Goal: Transaction & Acquisition: Book appointment/travel/reservation

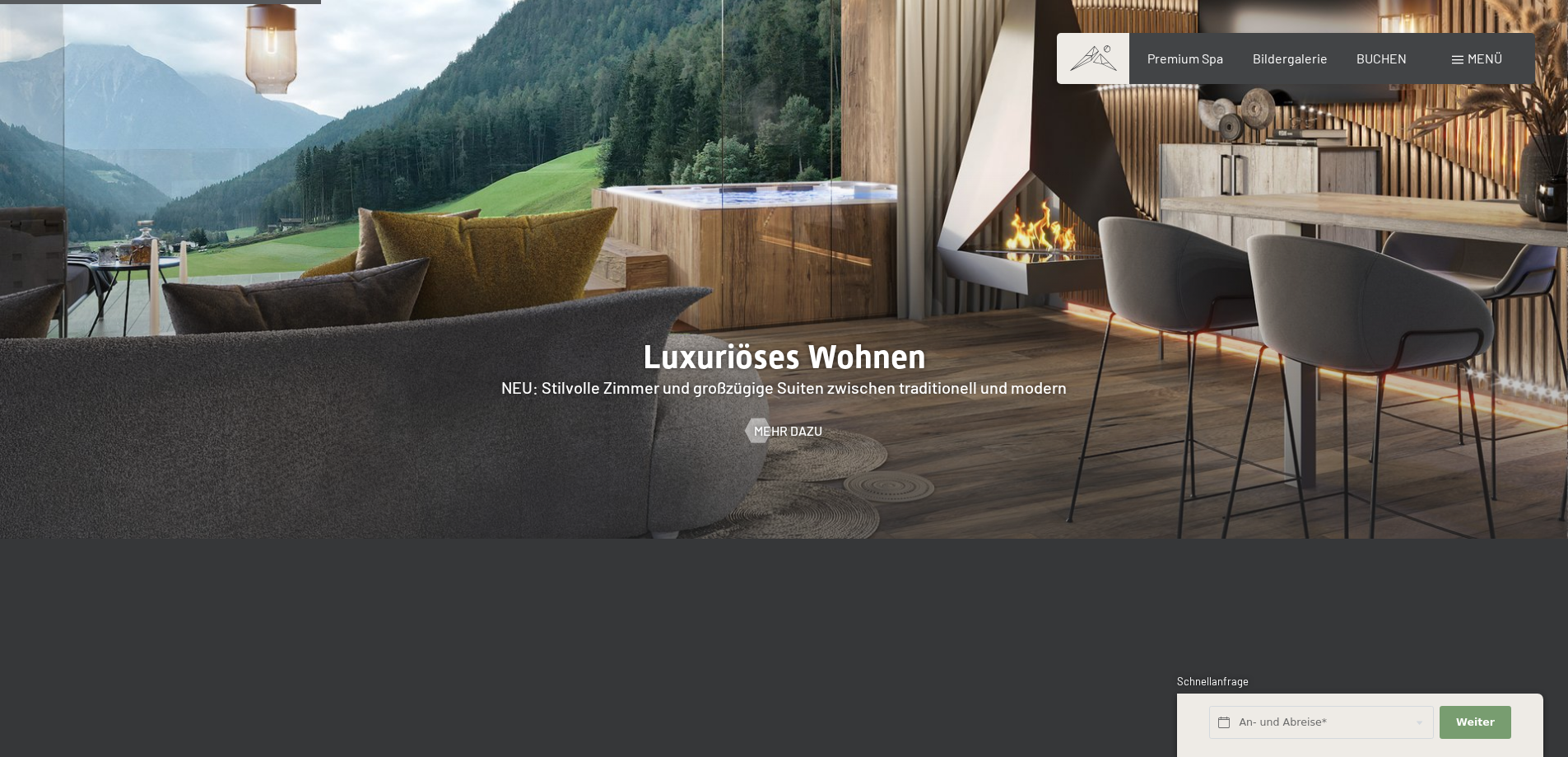
scroll to position [2059, 0]
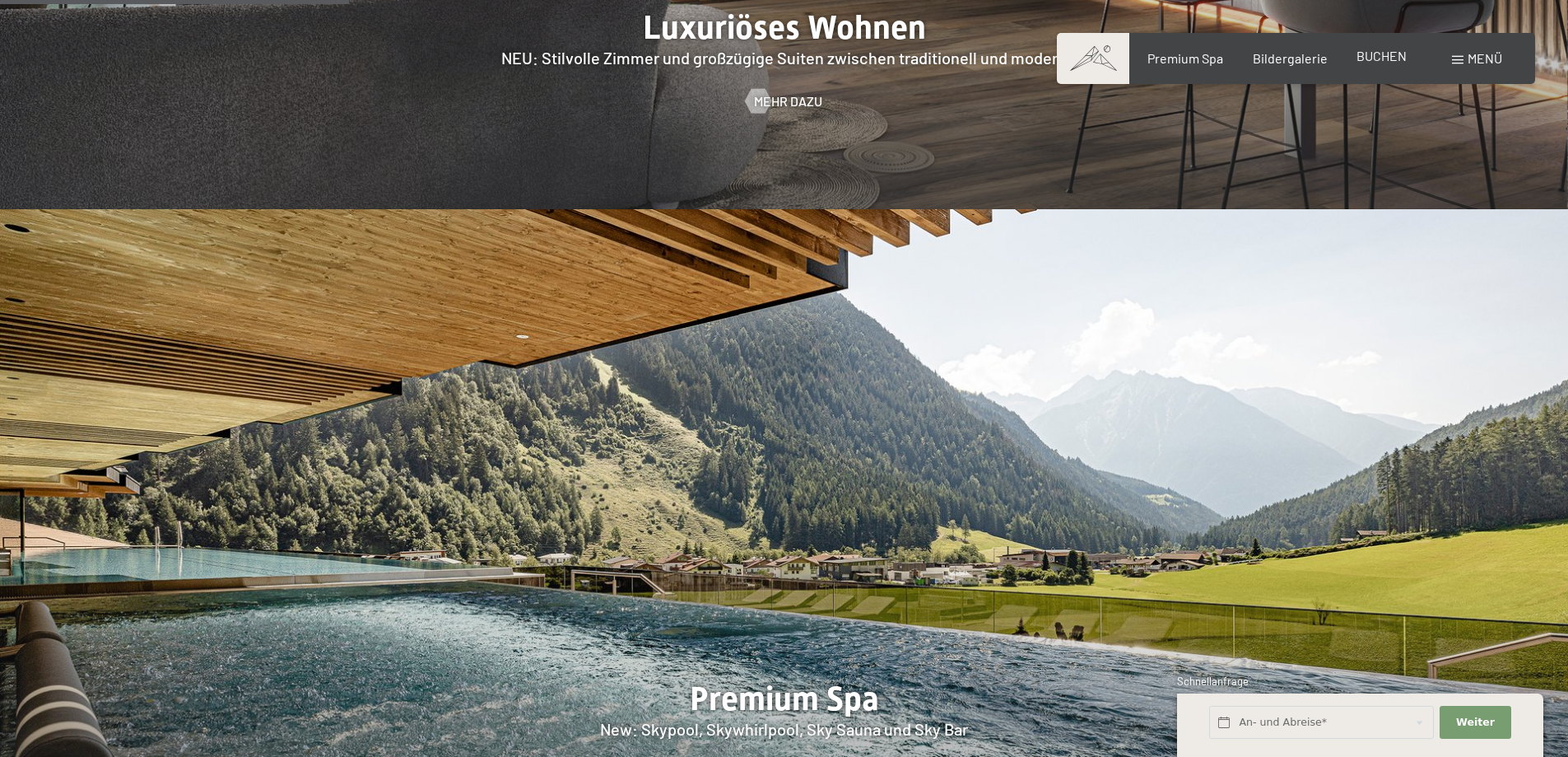
click at [1385, 59] on span "BUCHEN" at bounding box center [1382, 55] width 50 height 15
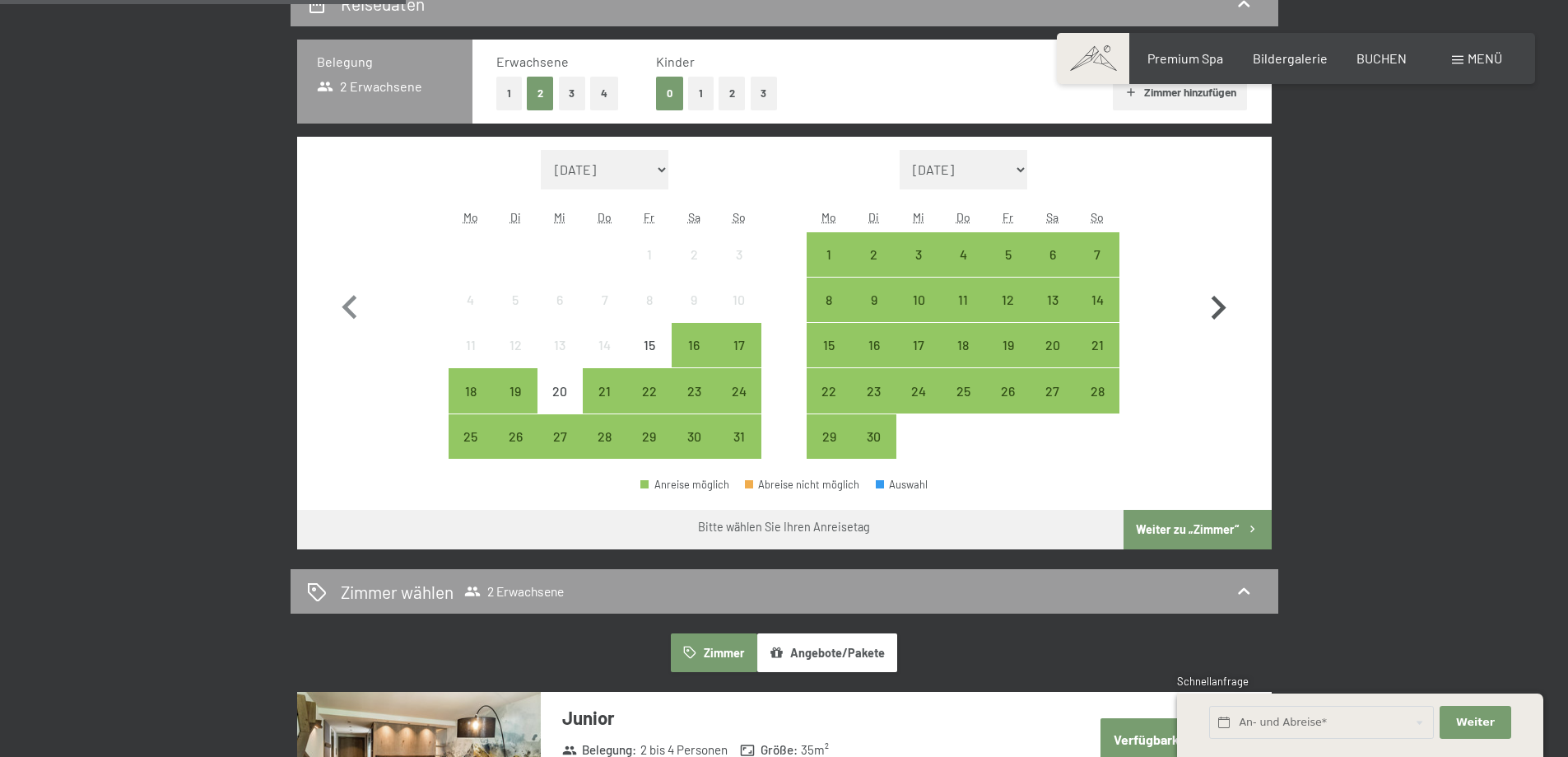
click at [1225, 309] on icon "button" at bounding box center [1219, 308] width 15 height 24
select select "[DATE]"
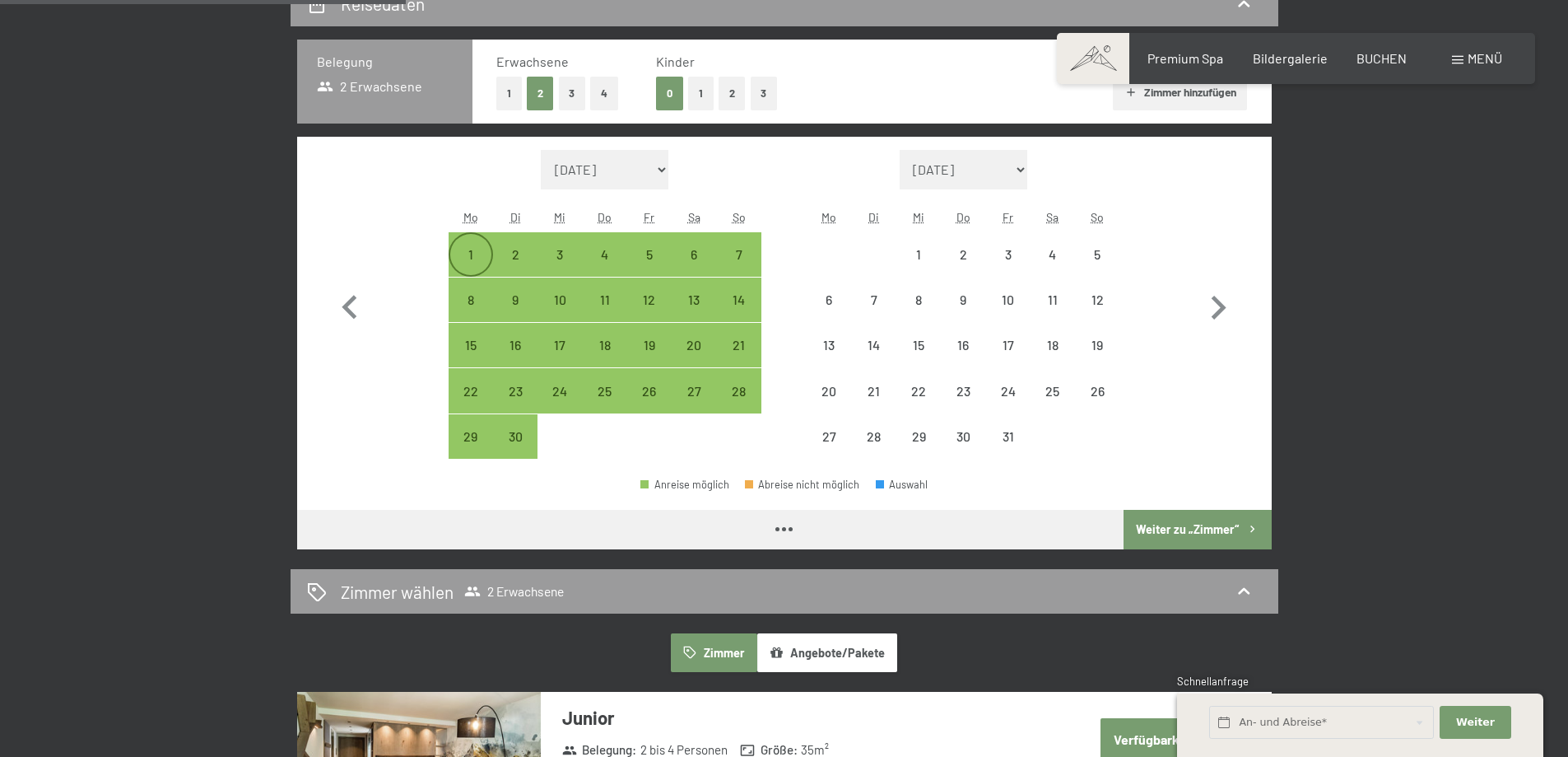
select select "[DATE]"
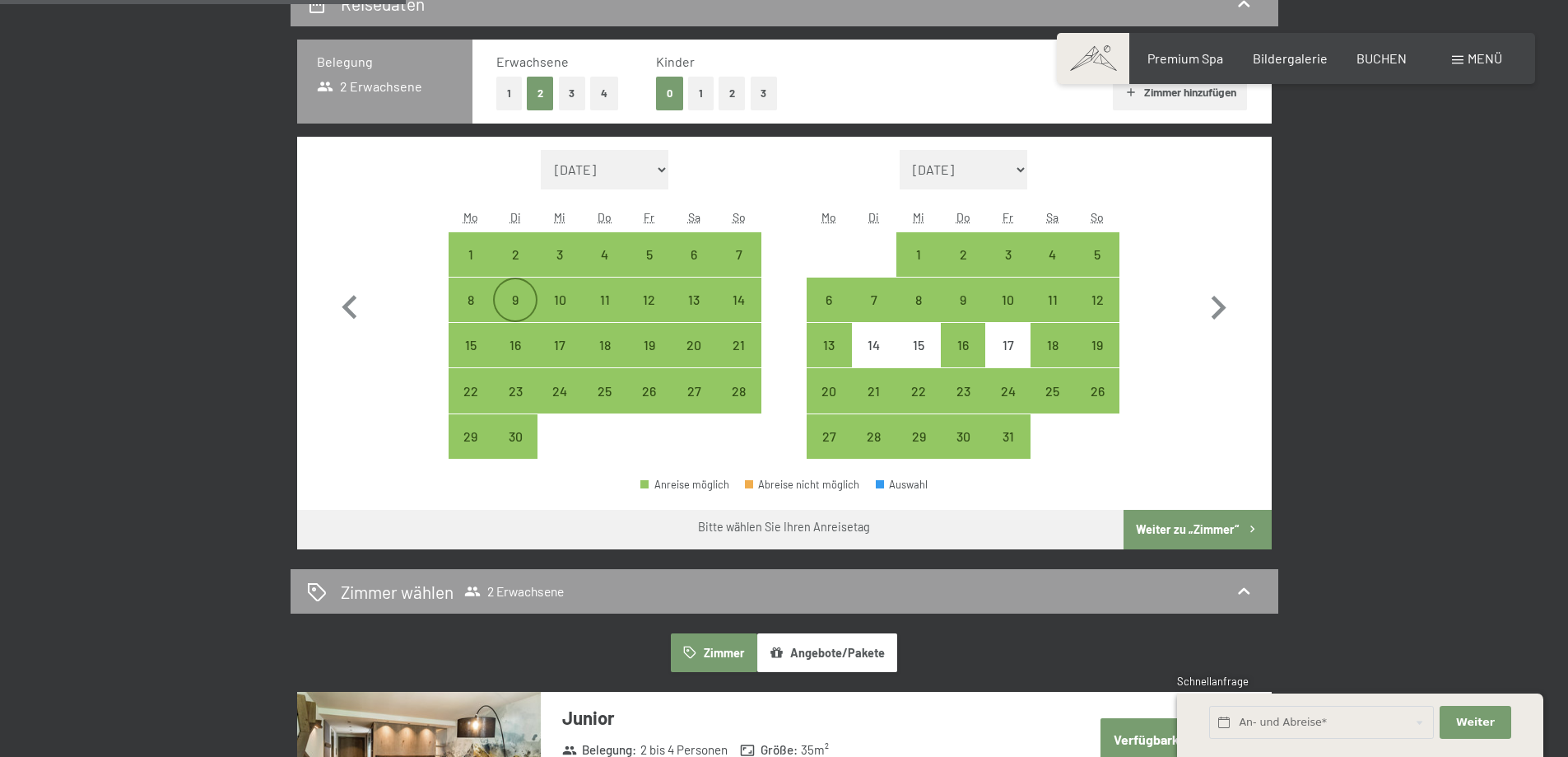
click at [513, 297] on div "9" at bounding box center [515, 314] width 41 height 41
select select "[DATE]"
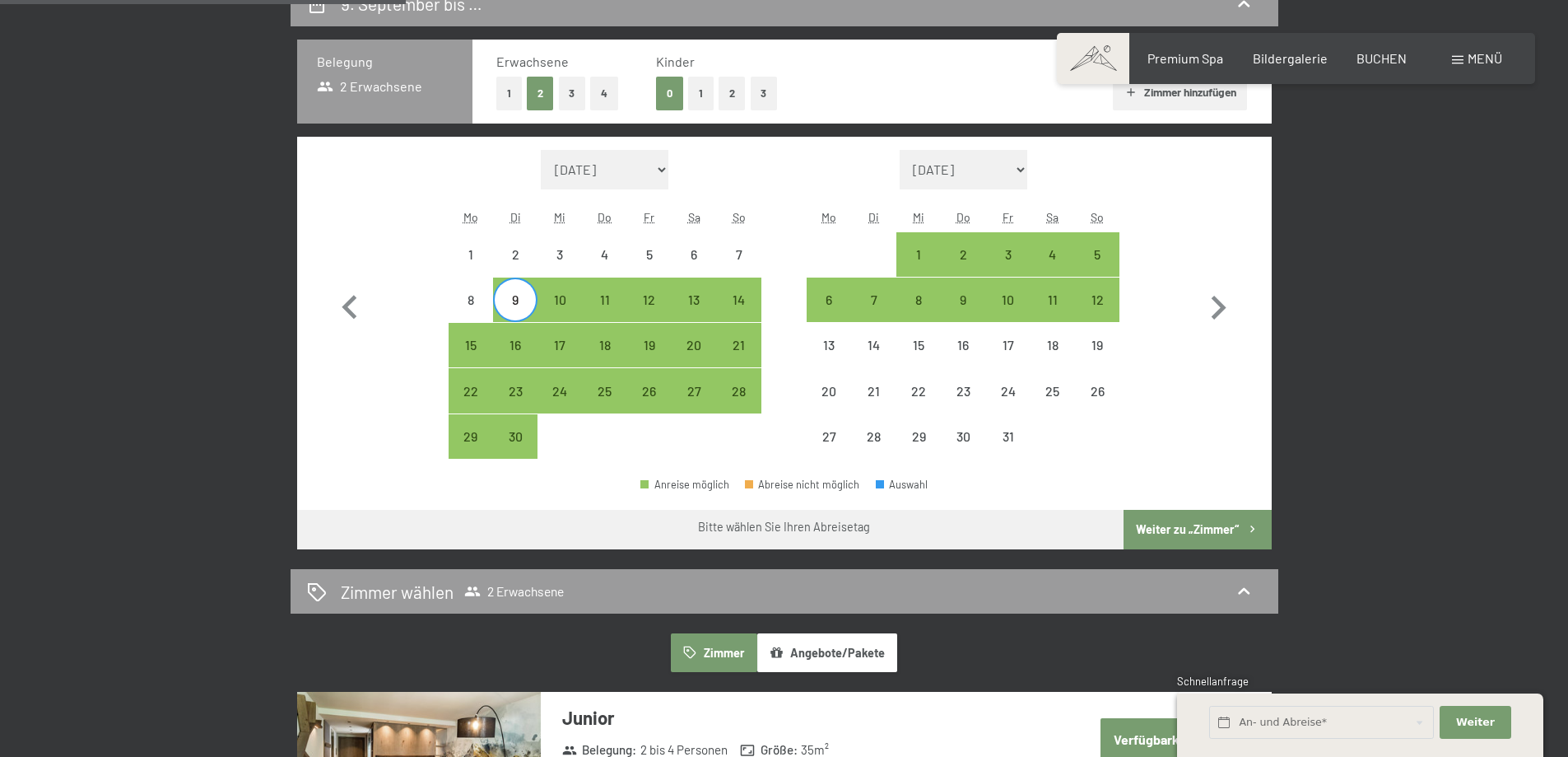
click at [509, 304] on div "9" at bounding box center [515, 314] width 41 height 41
select select "[DATE]"
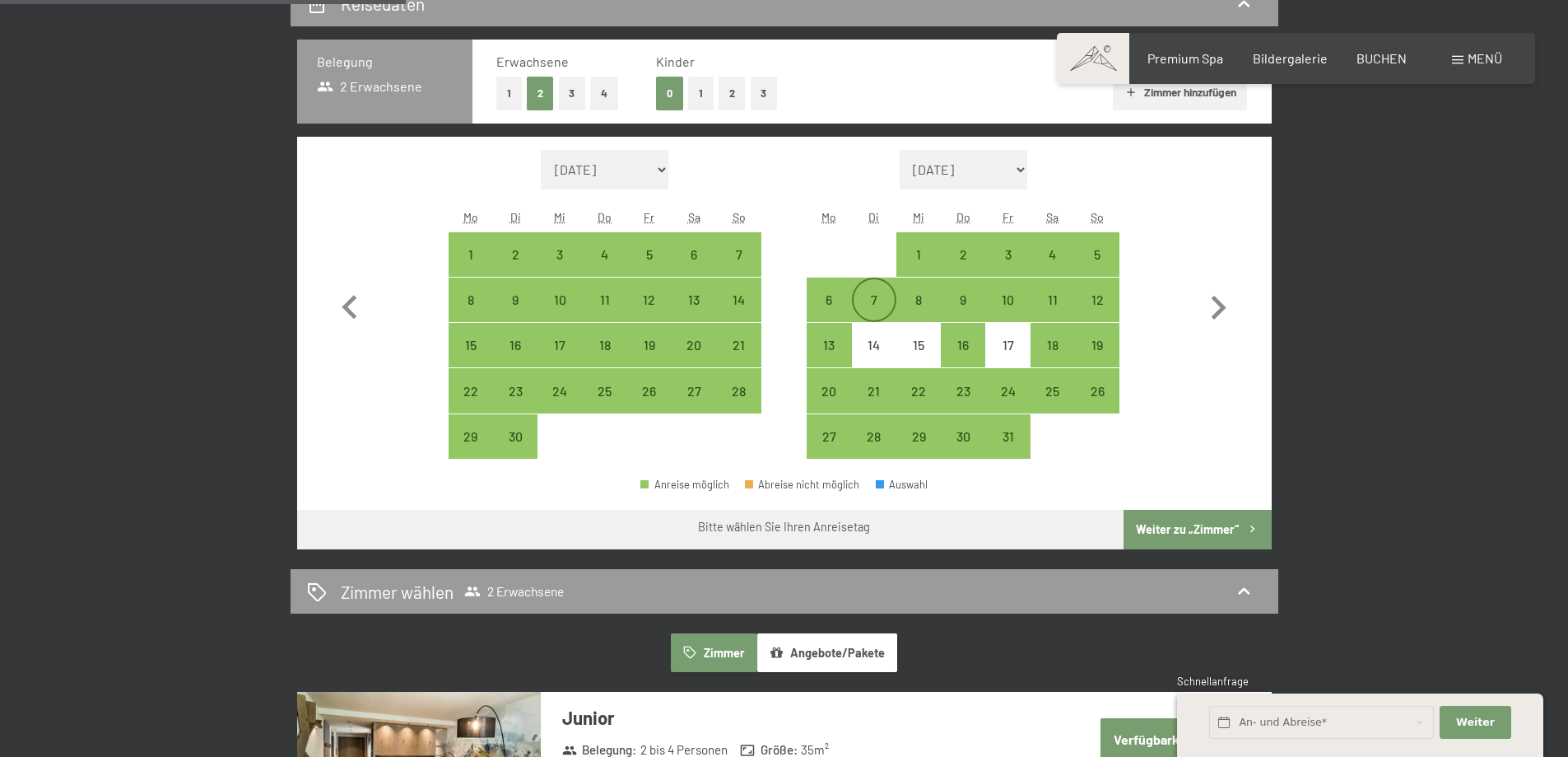
click at [881, 303] on div "7" at bounding box center [874, 314] width 41 height 41
select select "[DATE]"
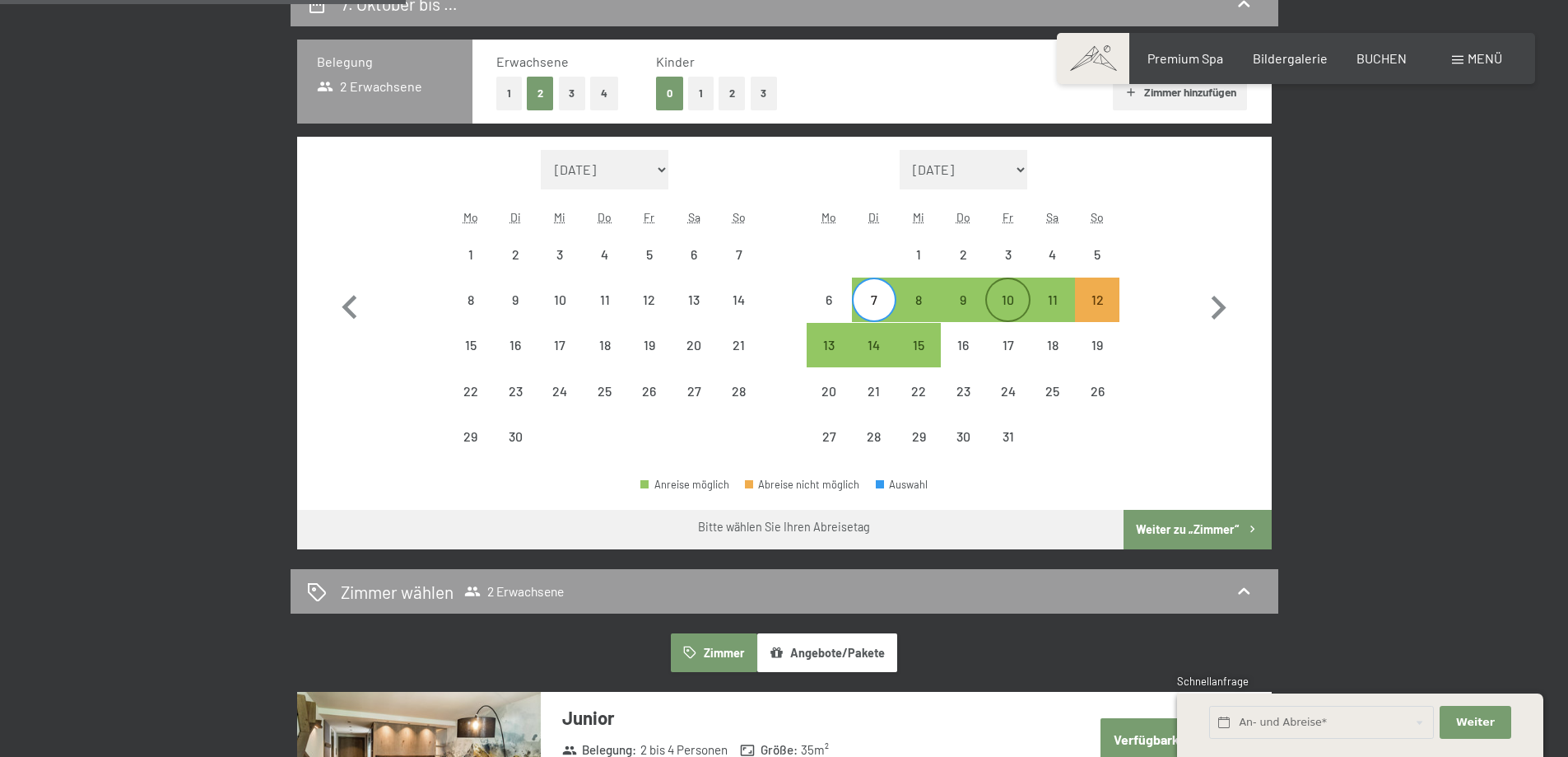
click at [1018, 306] on div "10" at bounding box center [1008, 314] width 41 height 41
select select "[DATE]"
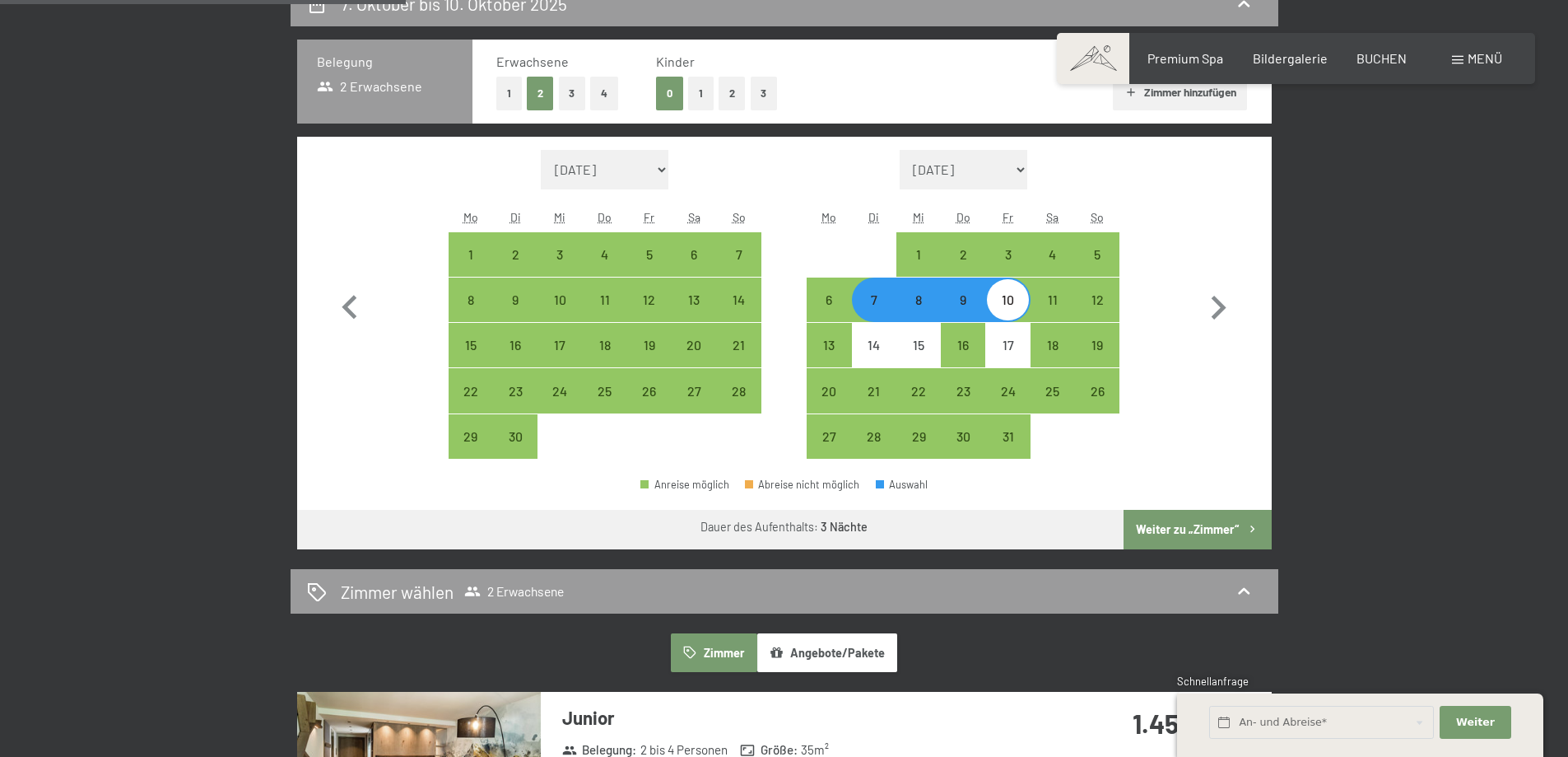
click at [1177, 529] on button "Weiter zu „Zimmer“" at bounding box center [1197, 529] width 147 height 39
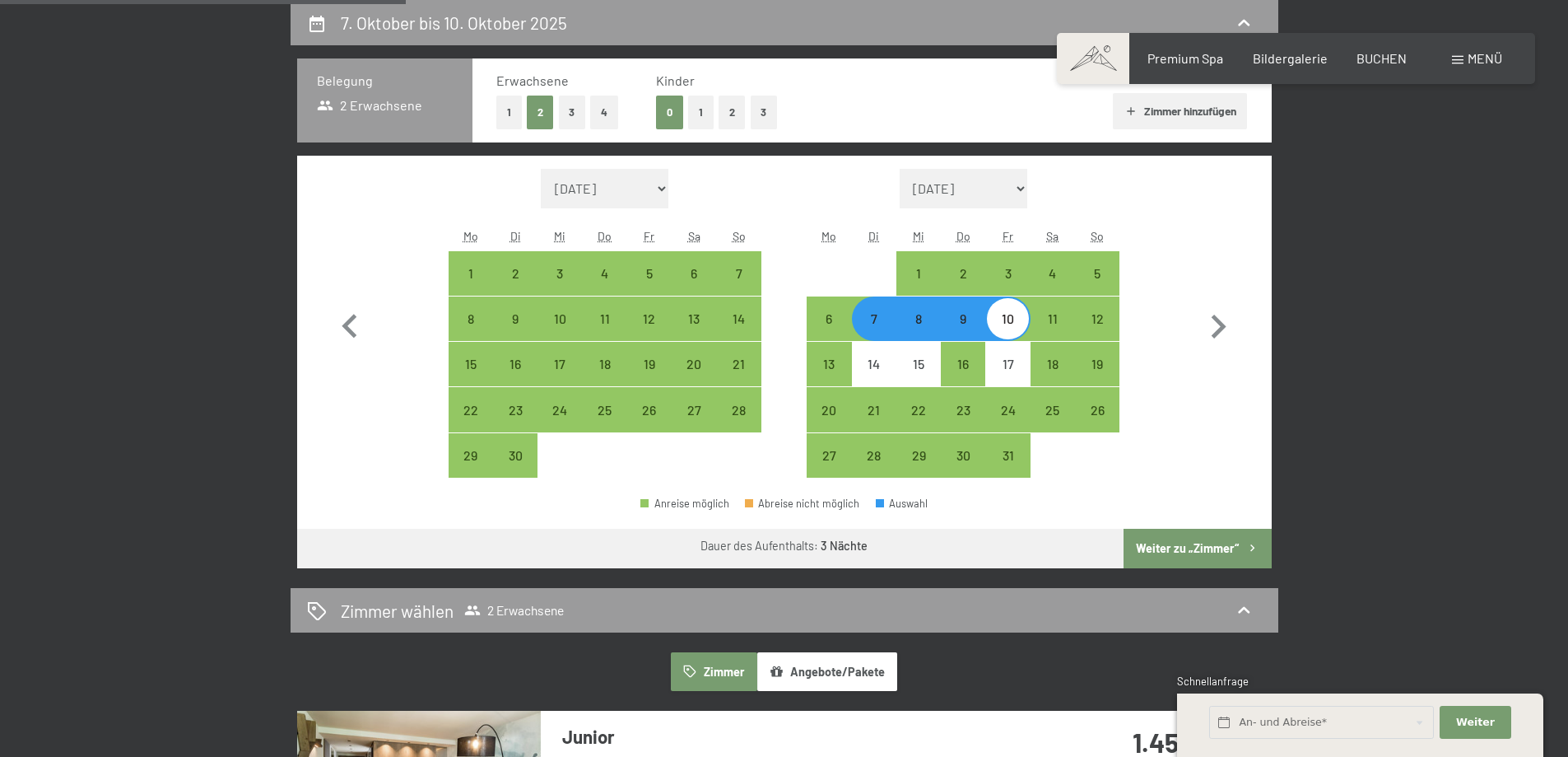
select select "[DATE]"
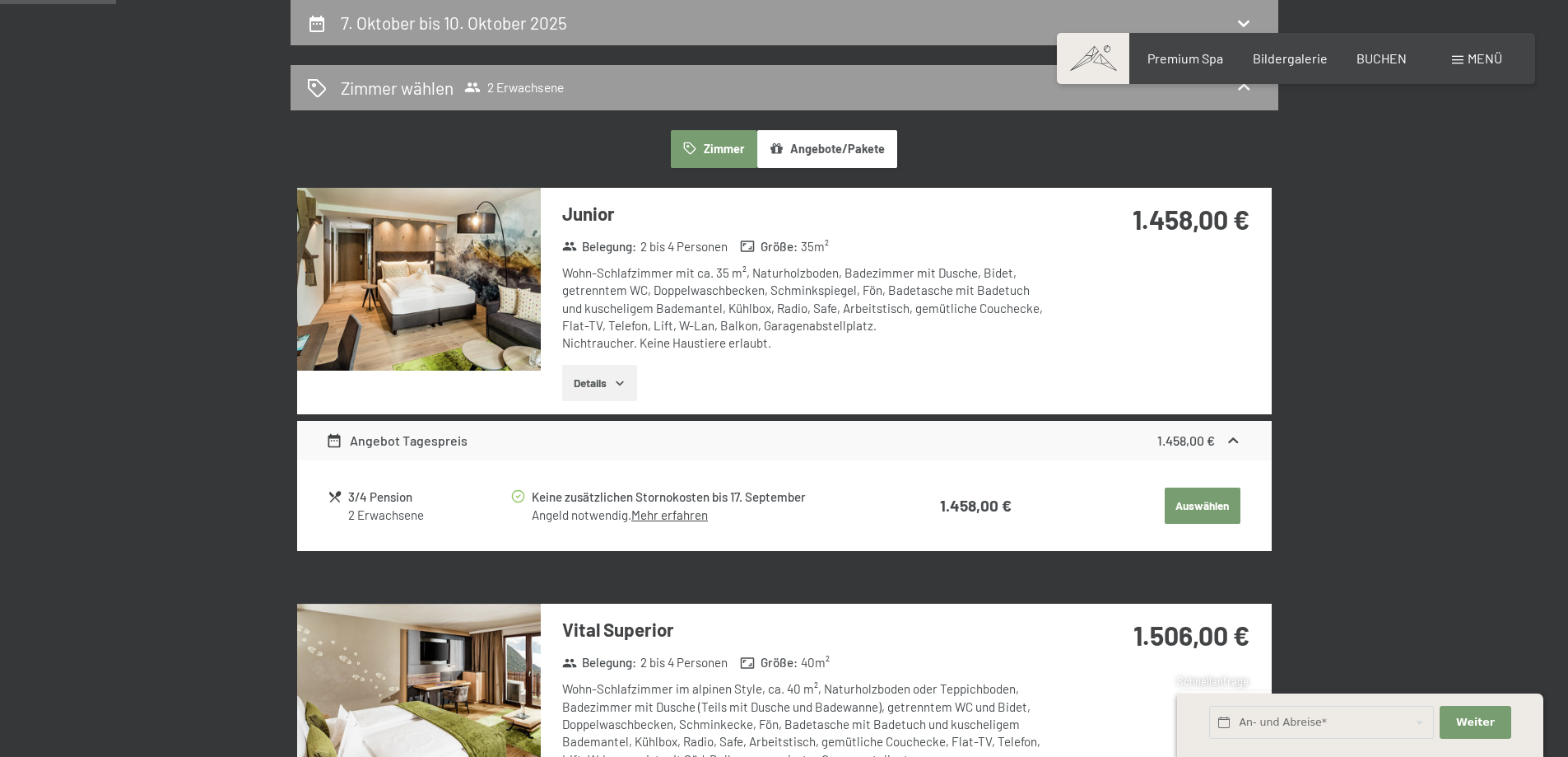
click at [617, 380] on icon "button" at bounding box center [619, 383] width 13 height 13
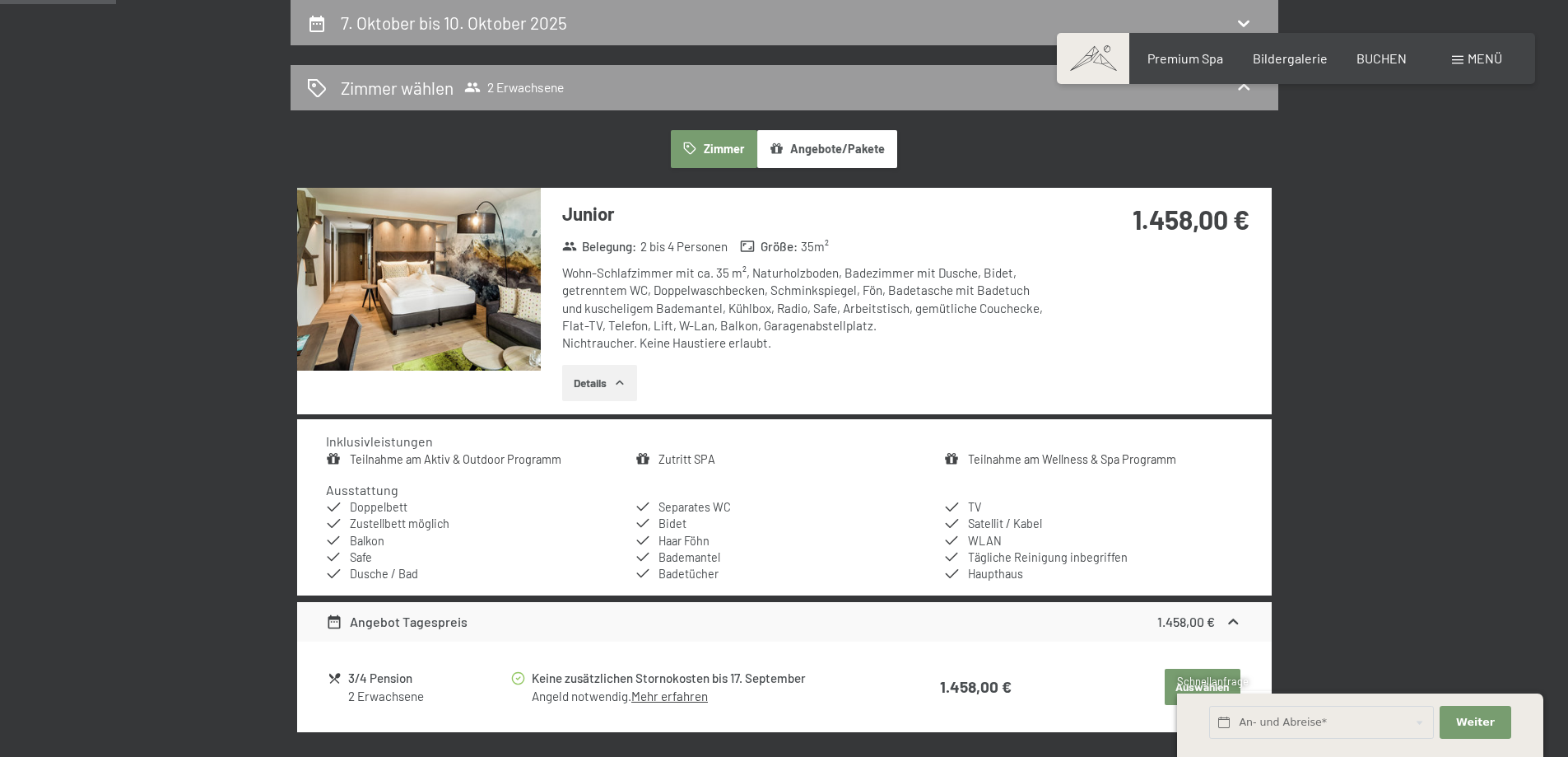
click at [621, 377] on icon "button" at bounding box center [619, 383] width 13 height 13
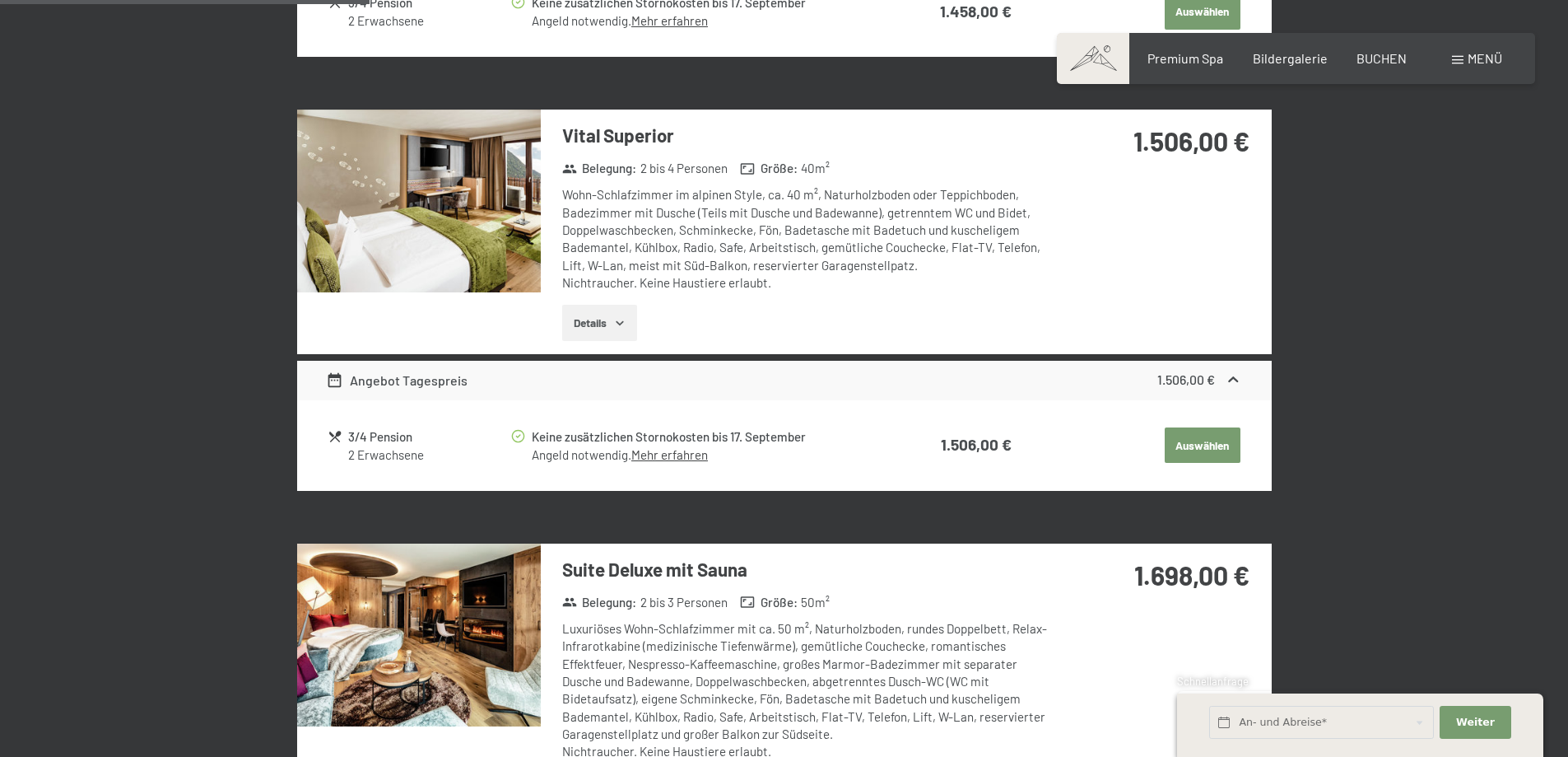
scroll to position [1134, 0]
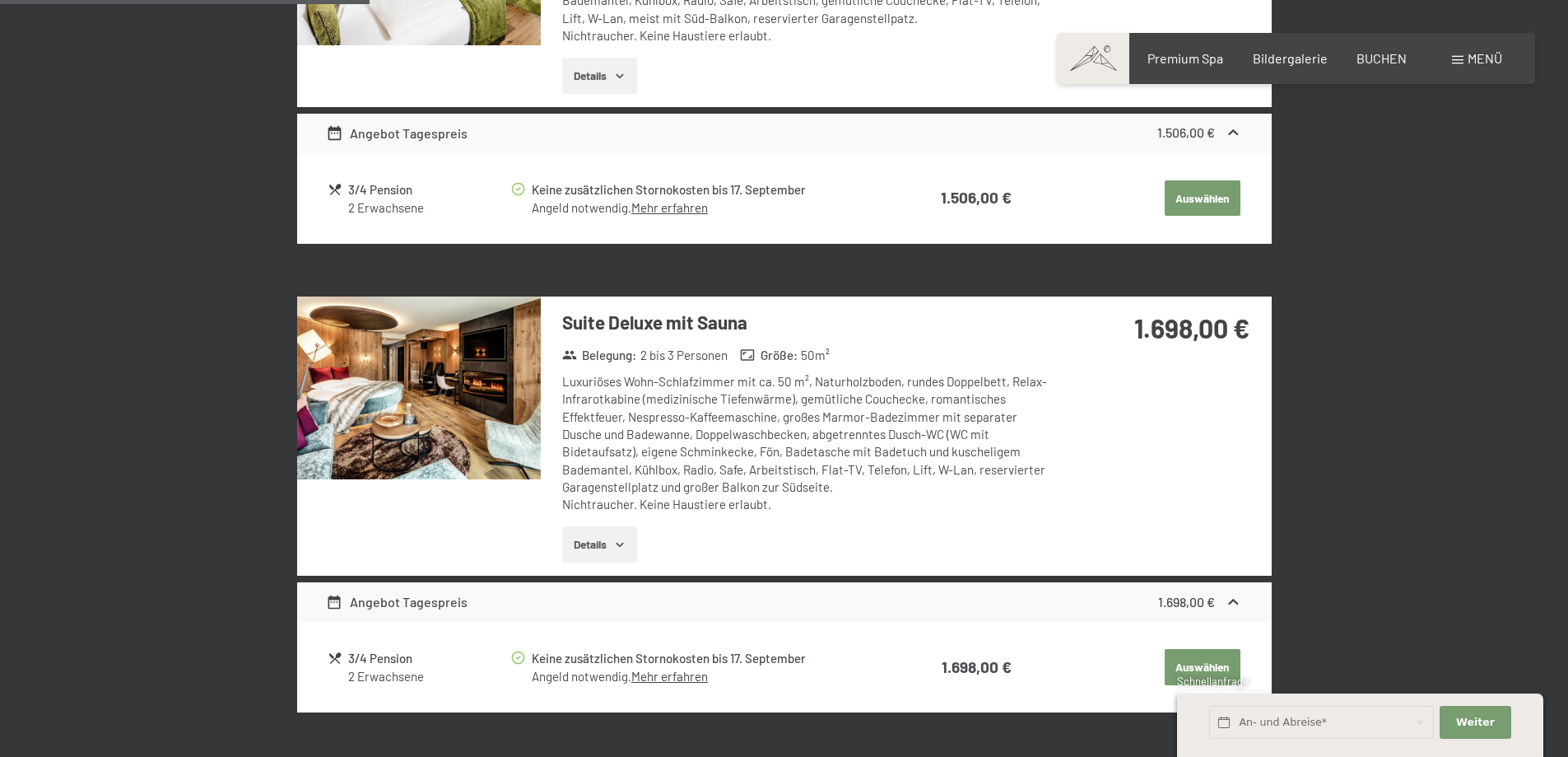
click at [619, 539] on icon "button" at bounding box center [619, 544] width 13 height 13
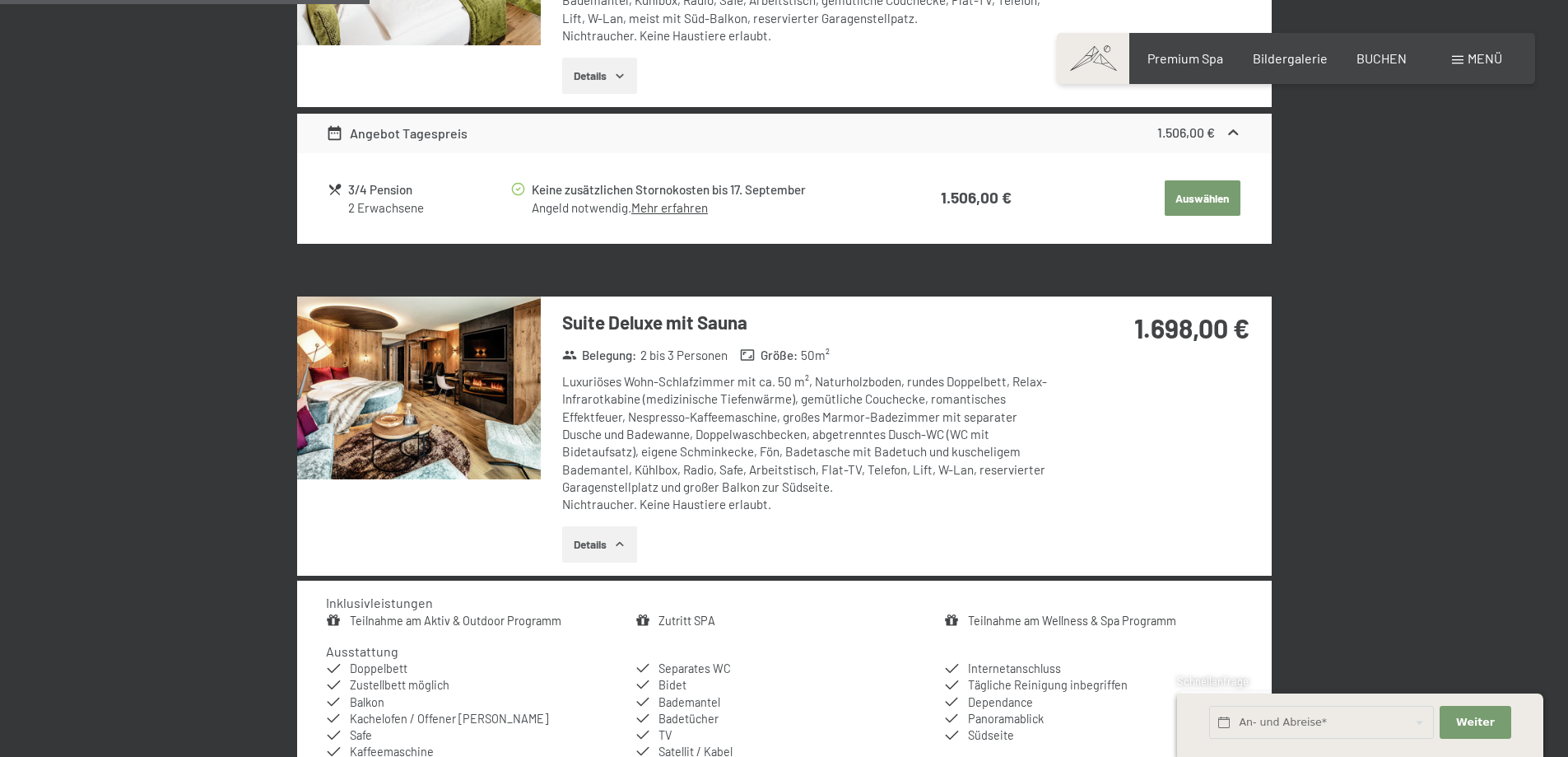
click at [620, 539] on icon "button" at bounding box center [619, 544] width 13 height 13
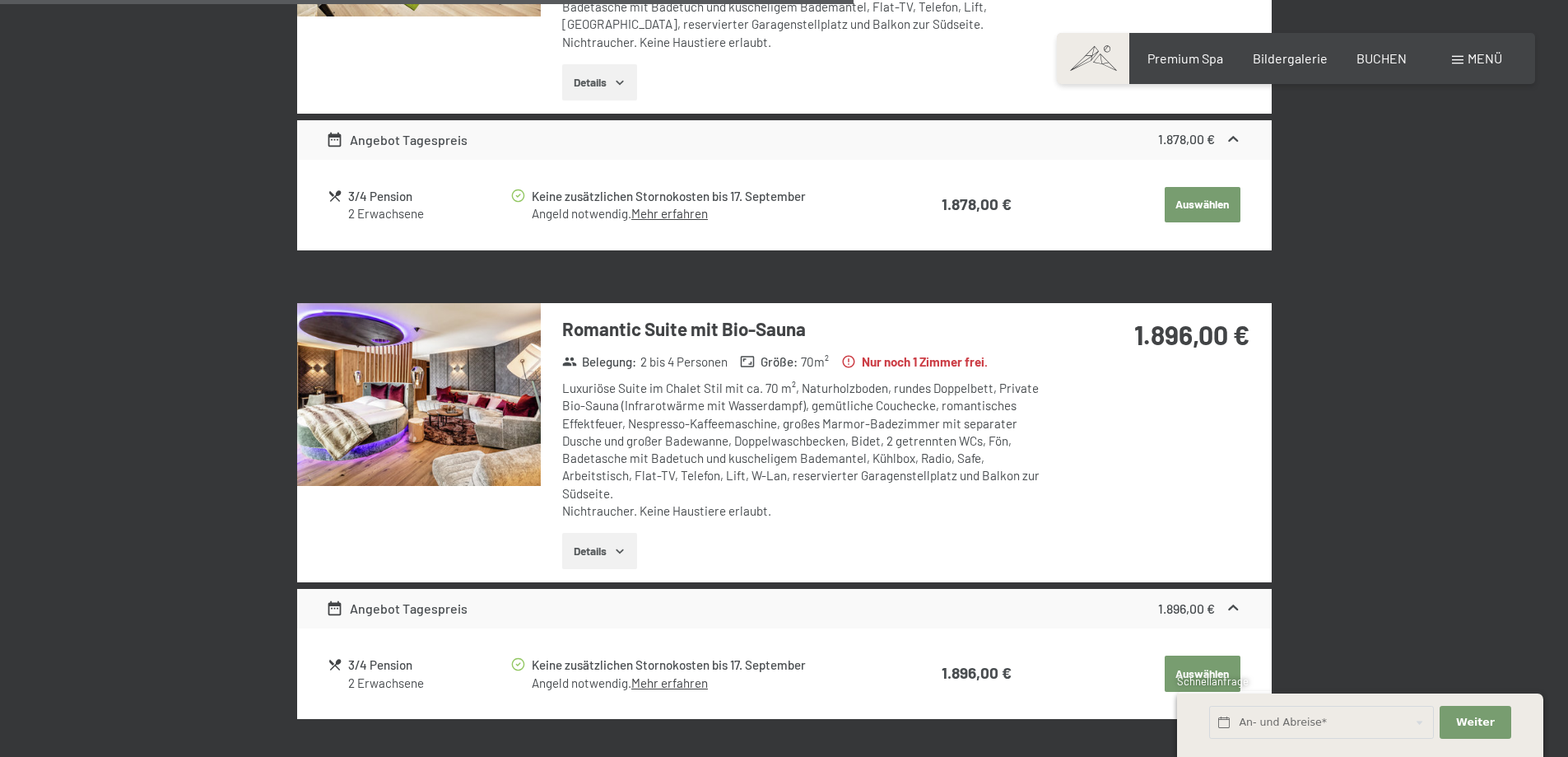
scroll to position [2864, 0]
